Goal: Information Seeking & Learning: Find specific fact

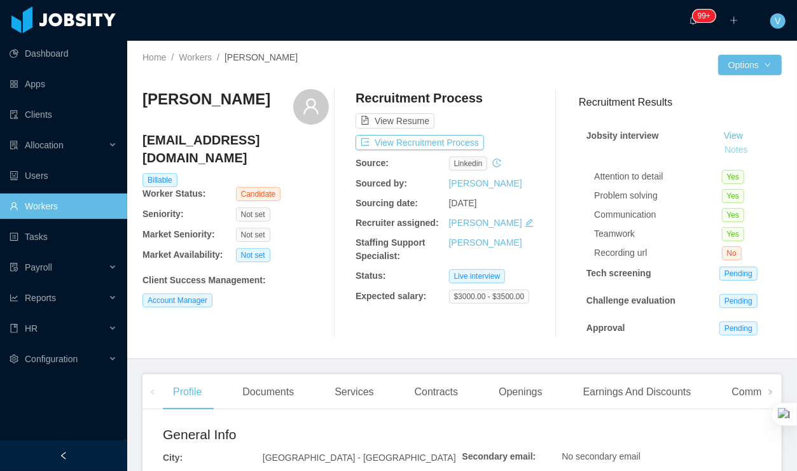
click at [738, 150] on button "Notes" at bounding box center [737, 150] width 34 height 15
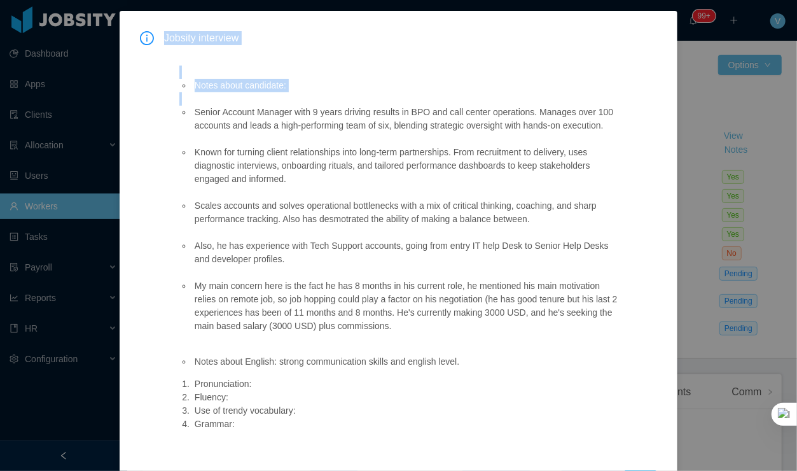
scroll to position [116, 0]
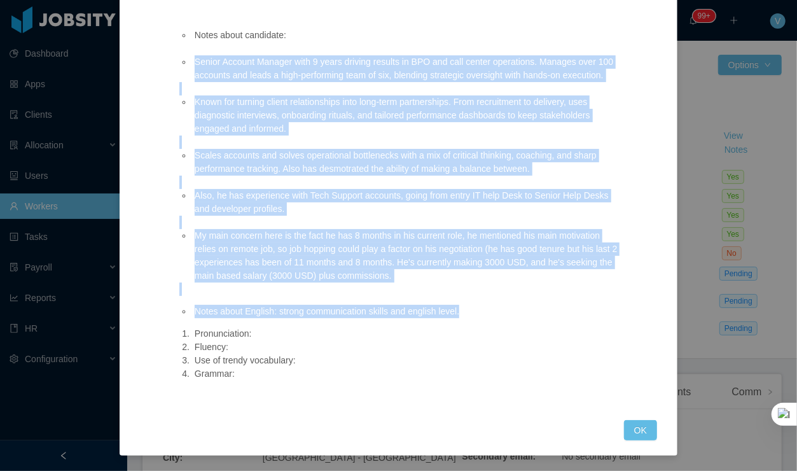
drag, startPoint x: 195, startPoint y: 111, endPoint x: 358, endPoint y: 256, distance: 219.1
click at [471, 312] on div "Notes about candidate: Senior Account Manager with 9 years driving results in B…" at bounding box center [400, 202] width 473 height 405
copy div "Senior Account Manager with 9 years driving results in BPO and call center oper…"
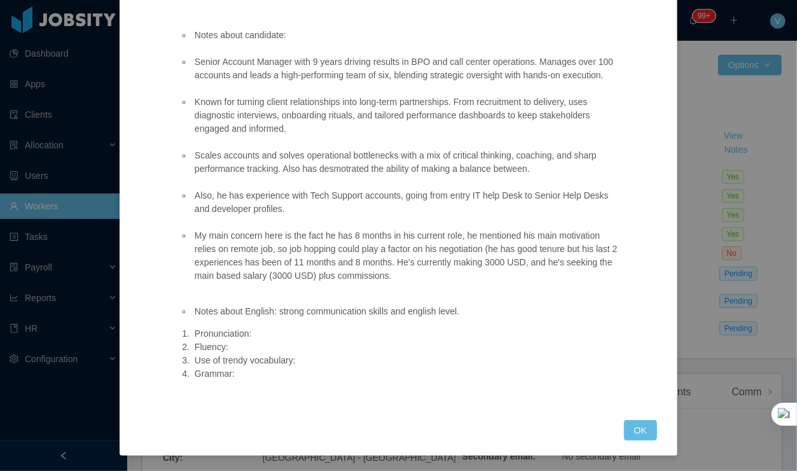
click at [737, 186] on div "Jobsity interview Notes about candidate: Senior Account Manager with 9 years dr…" at bounding box center [398, 235] width 797 height 471
click at [678, 173] on div "Jobsity interview Notes about candidate: Senior Account Manager with 9 years dr…" at bounding box center [398, 235] width 797 height 471
click at [689, 174] on div "Jobsity interview Notes about candidate: Senior Account Manager with 9 years dr…" at bounding box center [398, 235] width 797 height 471
click at [636, 418] on div "Jobsity interview Notes about candidate: Senior Account Manager with 9 years dr…" at bounding box center [398, 210] width 517 height 459
drag, startPoint x: 634, startPoint y: 425, endPoint x: 614, endPoint y: 426, distance: 19.7
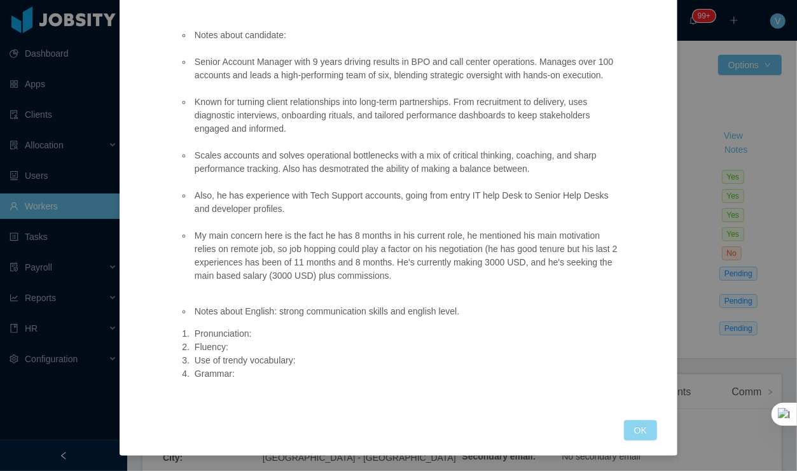
click at [633, 425] on button "OK" at bounding box center [640, 430] width 33 height 20
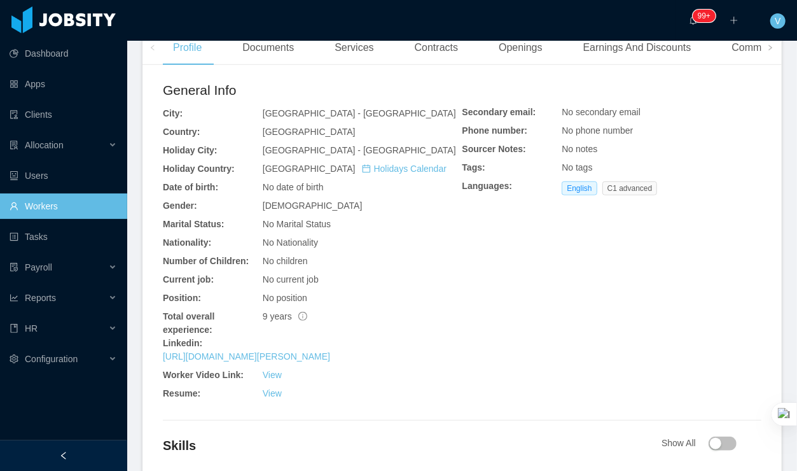
scroll to position [444, 0]
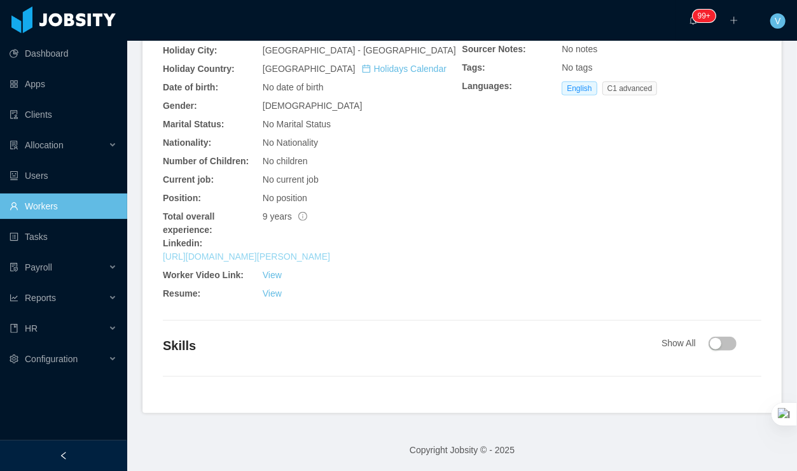
drag, startPoint x: 375, startPoint y: 256, endPoint x: 167, endPoint y: 255, distance: 208.8
click at [164, 255] on div "https://www.linkedin.com/in/david-cabezas-zamudio" at bounding box center [313, 256] width 300 height 13
copy link "https://www.linkedin.com/in/david-cabezas-zamudio"
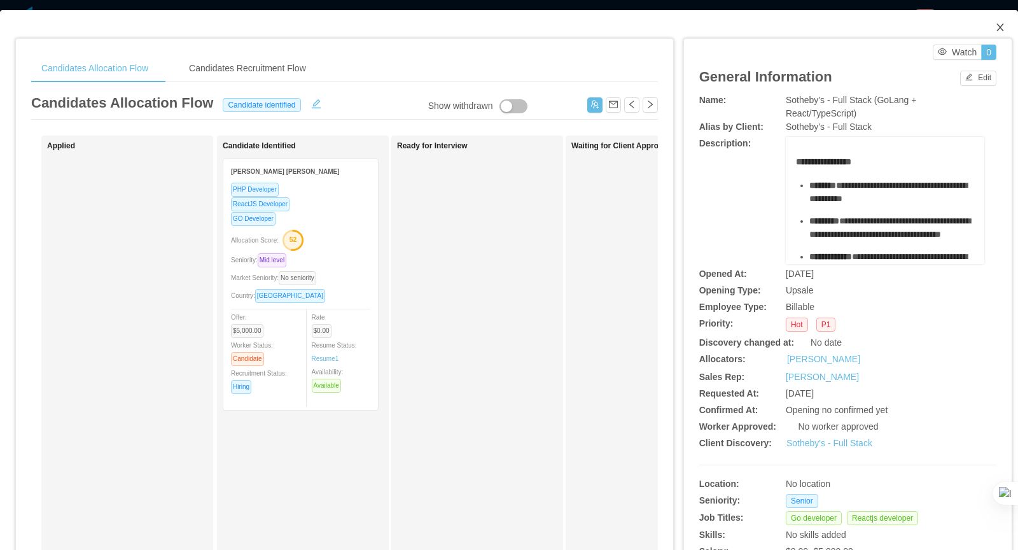
click at [1000, 25] on icon "icon: close" at bounding box center [1000, 27] width 10 height 10
